Goal: Task Accomplishment & Management: Manage account settings

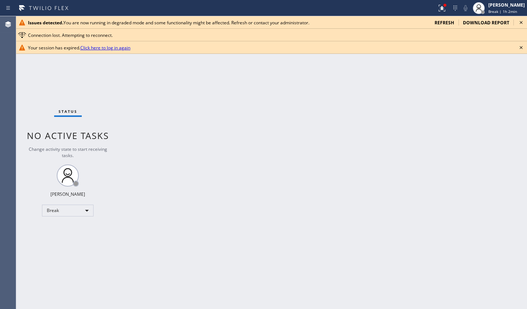
click at [52, 65] on div "Status No active tasks Change activity state to start receiving tasks. JENIZA A…" at bounding box center [67, 162] width 103 height 292
click at [520, 22] on icon at bounding box center [521, 22] width 3 height 3
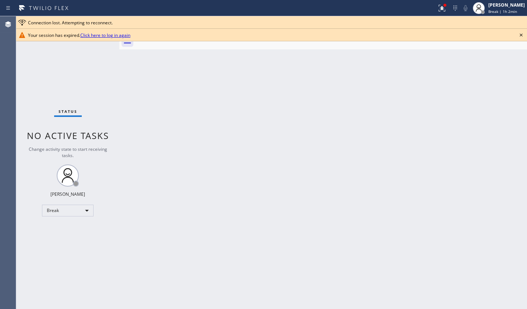
click at [521, 35] on icon at bounding box center [521, 35] width 9 height 9
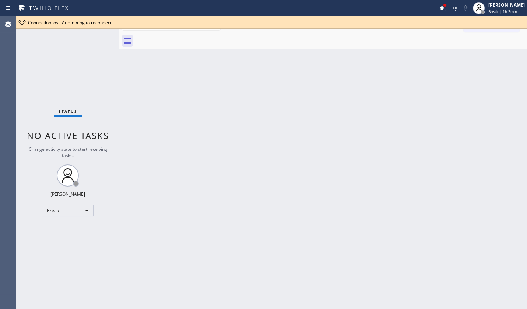
click at [380, 122] on div "Back to Dashboard Change Sender ID Customers Technicians Select a contact Outbo…" at bounding box center [323, 162] width 408 height 292
click at [71, 204] on div "Break" at bounding box center [68, 210] width 52 height 12
click at [67, 239] on li "Unavailable" at bounding box center [67, 238] width 50 height 9
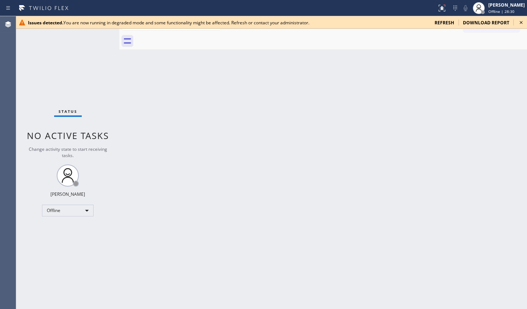
click at [278, 144] on div "Back to Dashboard Change Sender ID Customers Technicians Select a contact Outbo…" at bounding box center [323, 162] width 408 height 292
click at [278, 147] on div "Back to Dashboard Change Sender ID Customers Technicians Select a contact Outbo…" at bounding box center [323, 162] width 408 height 292
click at [277, 146] on div "Back to Dashboard Change Sender ID Customers Technicians Select a contact Outbo…" at bounding box center [323, 162] width 408 height 292
click at [278, 145] on div "Back to Dashboard Change Sender ID Customers Technicians Select a contact Outbo…" at bounding box center [323, 162] width 408 height 292
click at [208, 103] on div "Back to Dashboard Change Sender ID Customers Technicians Select a contact Outbo…" at bounding box center [323, 162] width 408 height 292
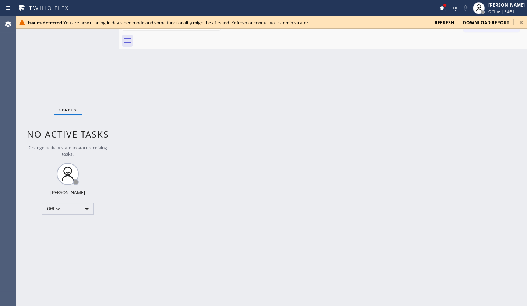
click at [54, 55] on div "Status No active tasks Change activity state to start receiving tasks. JENIZA A…" at bounding box center [67, 161] width 103 height 290
